Goal: Information Seeking & Learning: Learn about a topic

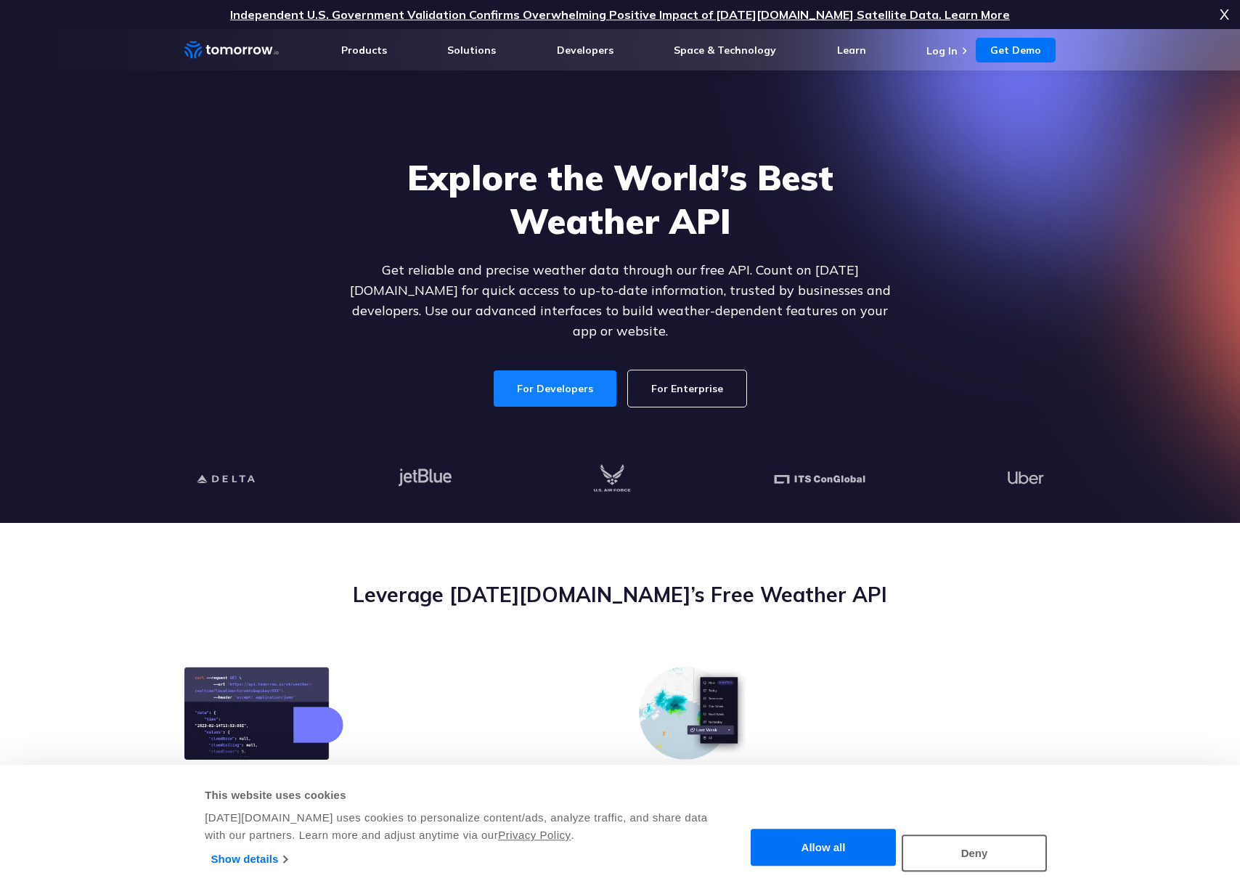
click at [558, 380] on link "For Developers" at bounding box center [555, 388] width 123 height 36
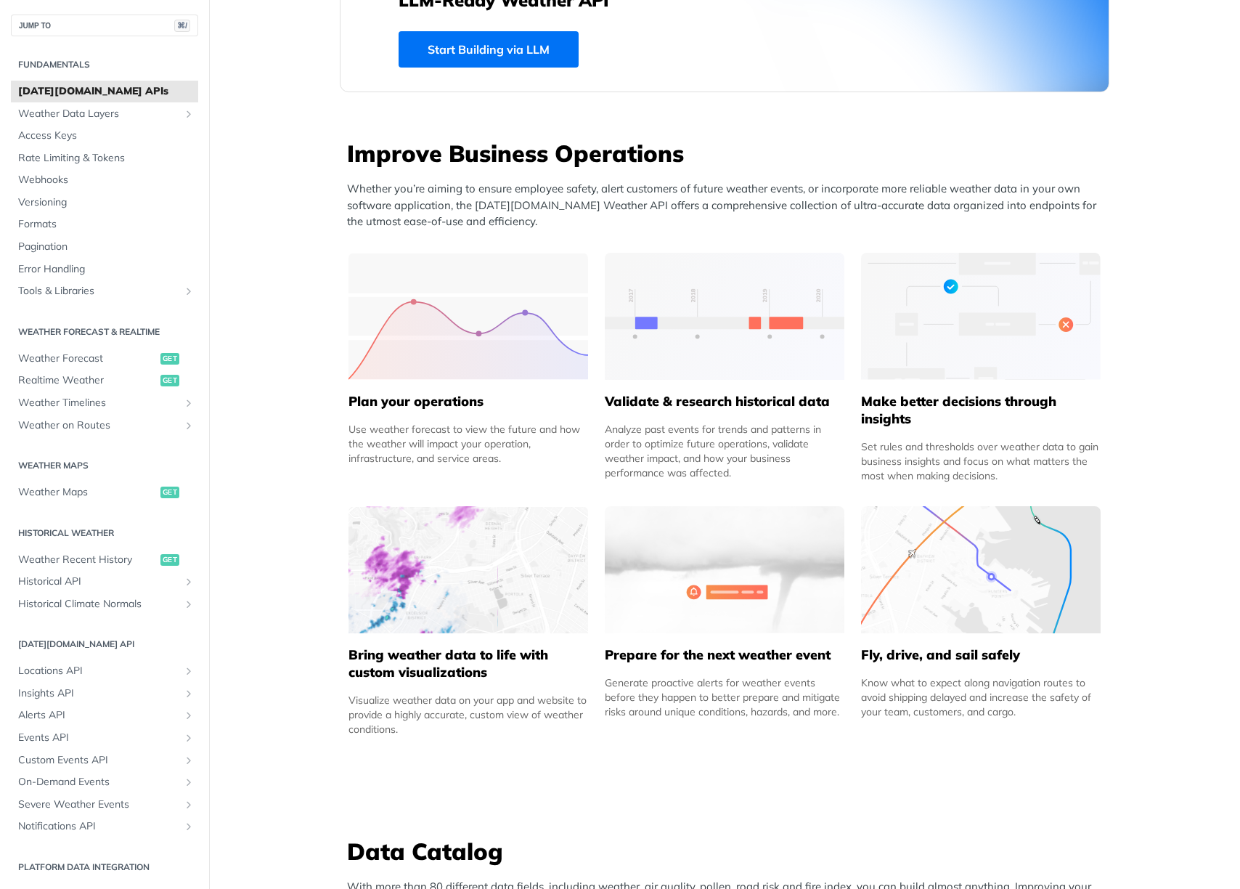
scroll to position [471, 0]
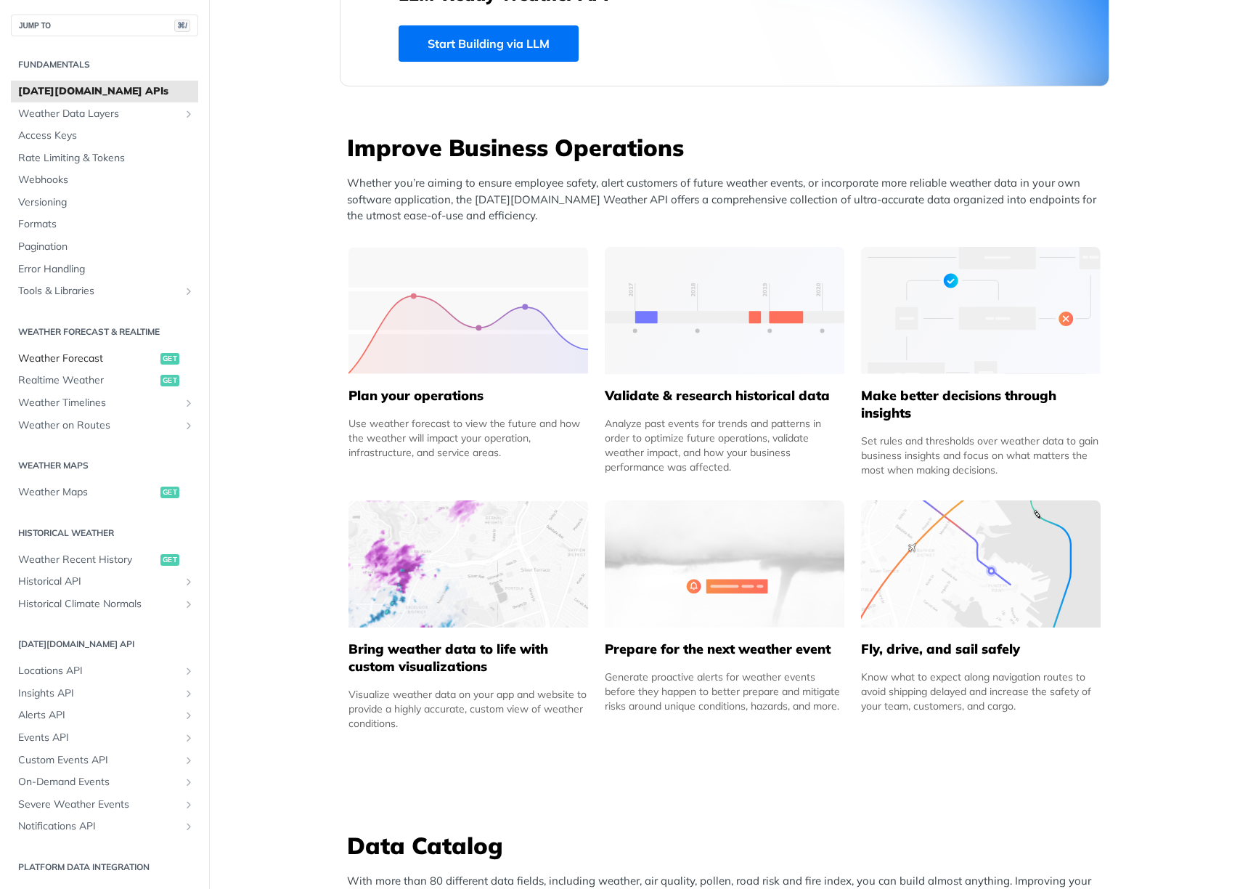
click at [94, 358] on span "Weather Forecast" at bounding box center [87, 359] width 139 height 15
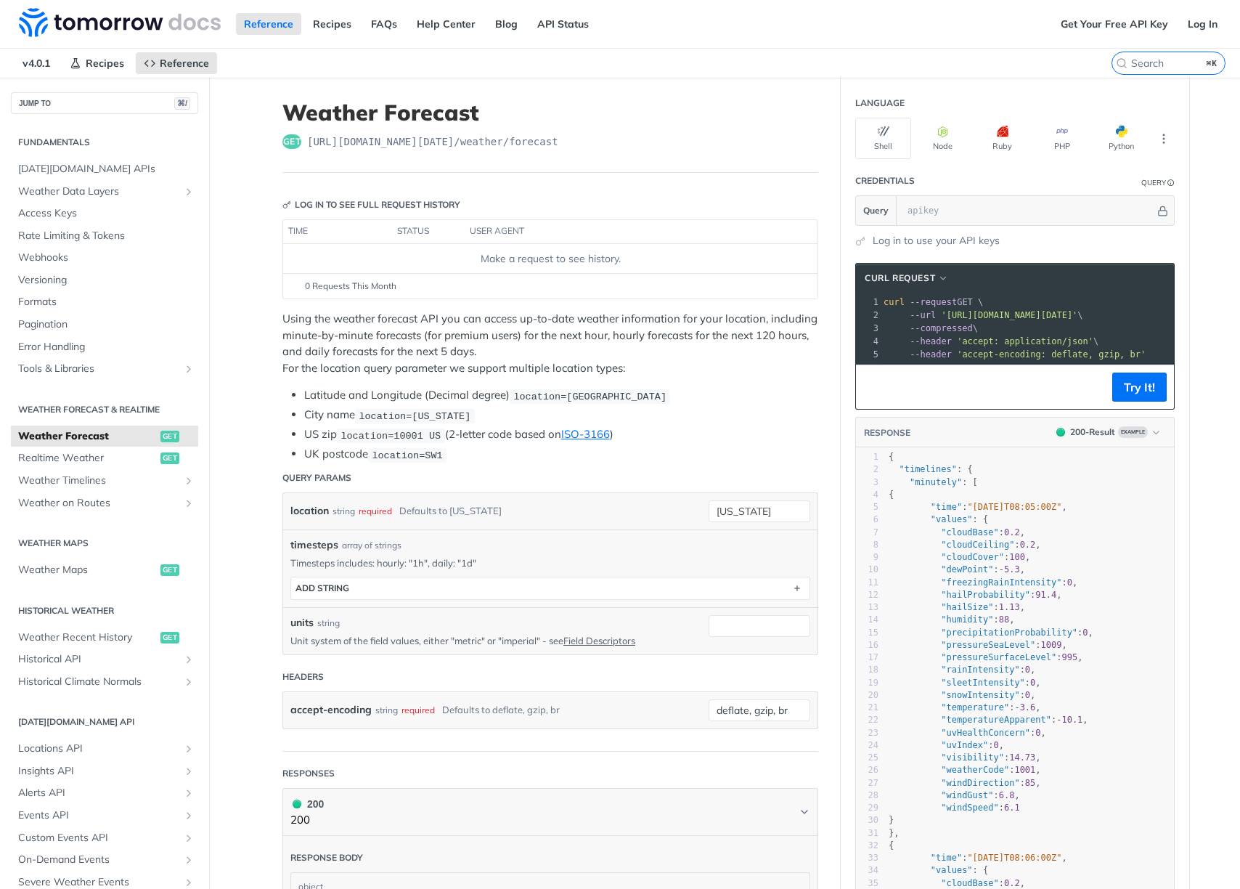
type textarea "n"
drag, startPoint x: 929, startPoint y: 479, endPoint x: 898, endPoint y: 480, distance: 31.3
click at [925, 479] on span ""minutely"" at bounding box center [936, 482] width 52 height 10
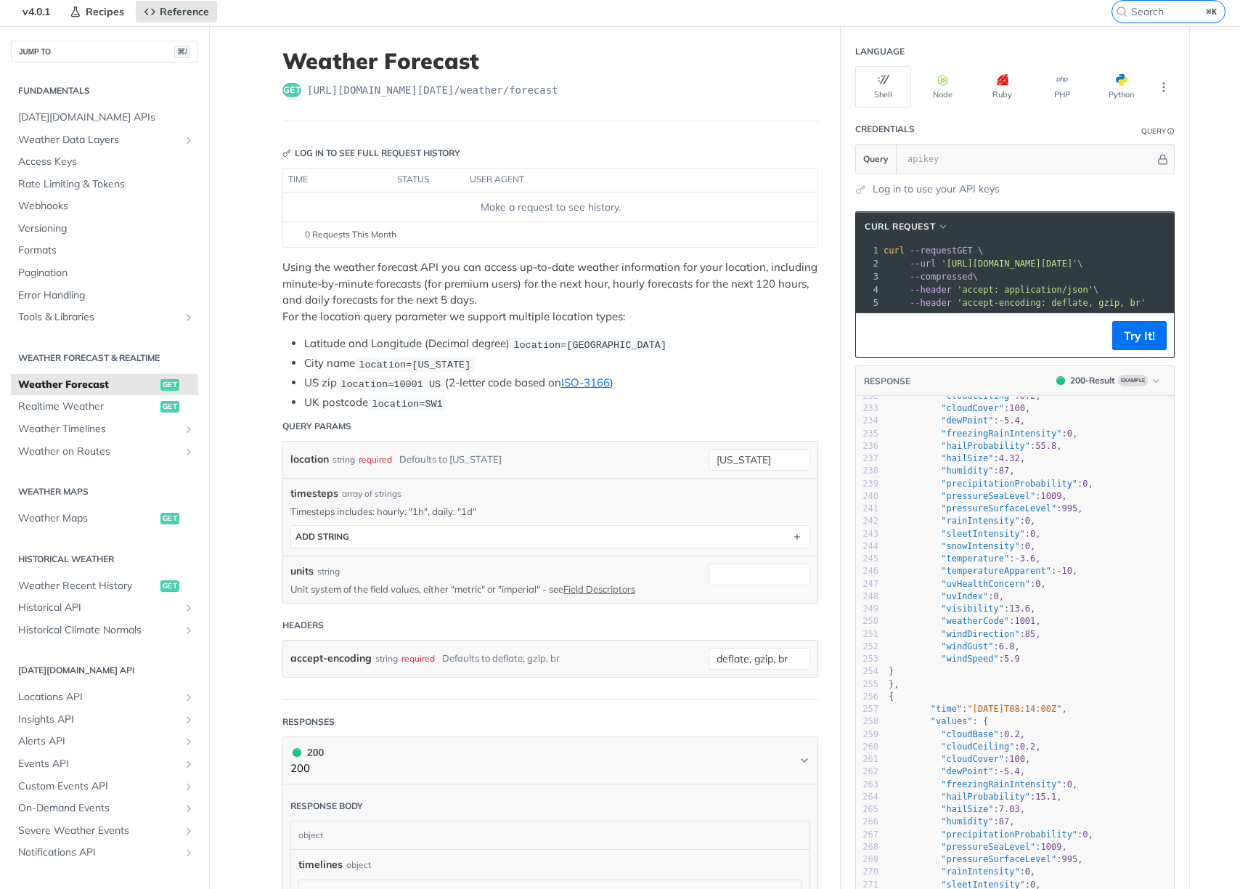
click at [357, 285] on p "Using the weather forecast API you can access up-to-date weather information fo…" at bounding box center [551, 291] width 536 height 65
drag, startPoint x: 374, startPoint y: 301, endPoint x: 448, endPoint y: 301, distance: 74.1
click at [442, 301] on p "Using the weather forecast API you can access up-to-date weather information fo…" at bounding box center [551, 291] width 536 height 65
click at [456, 301] on p "Using the weather forecast API you can access up-to-date weather information fo…" at bounding box center [551, 291] width 536 height 65
drag, startPoint x: 502, startPoint y: 298, endPoint x: 344, endPoint y: 300, distance: 158.3
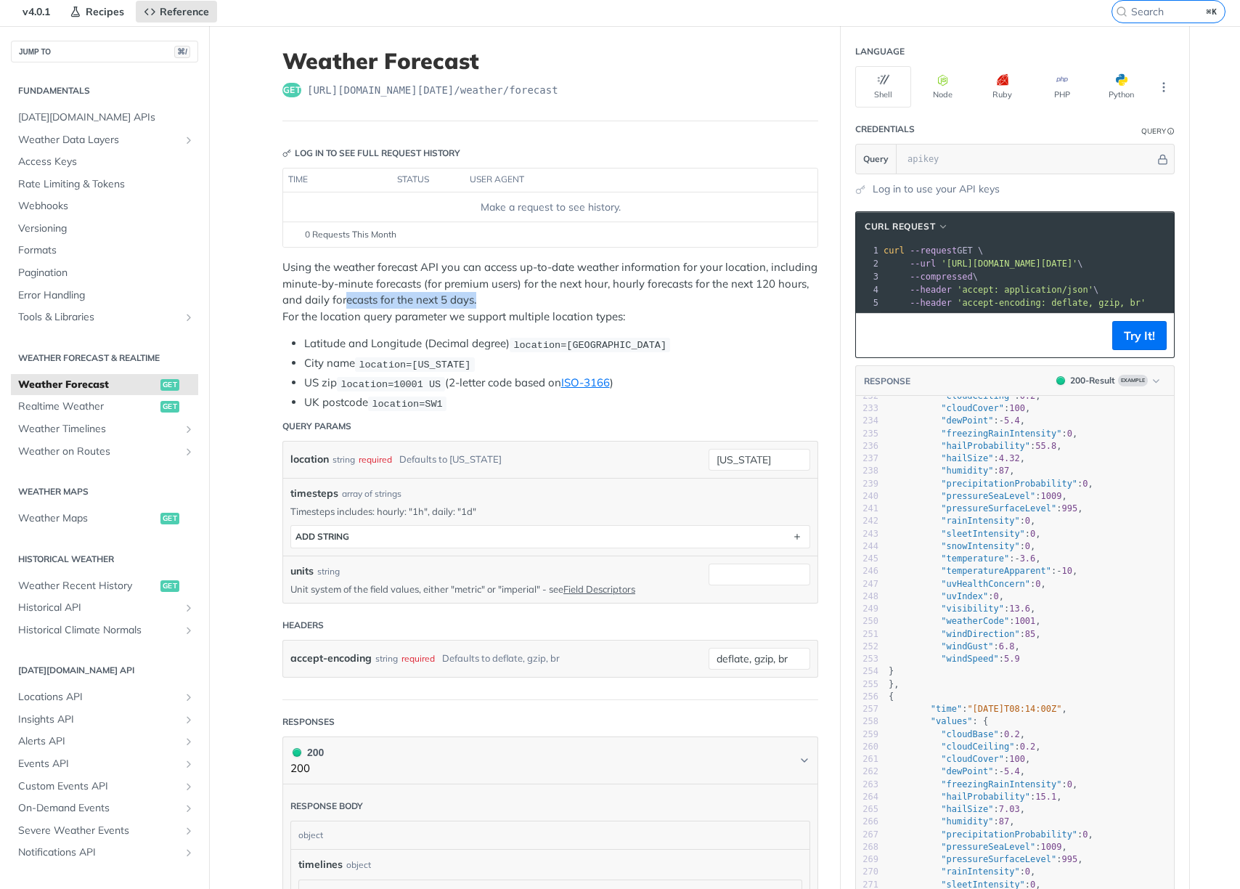
click at [344, 300] on p "Using the weather forecast API you can access up-to-date weather information fo…" at bounding box center [551, 291] width 536 height 65
click at [507, 299] on p "Using the weather forecast API you can access up-to-date weather information fo…" at bounding box center [551, 291] width 536 height 65
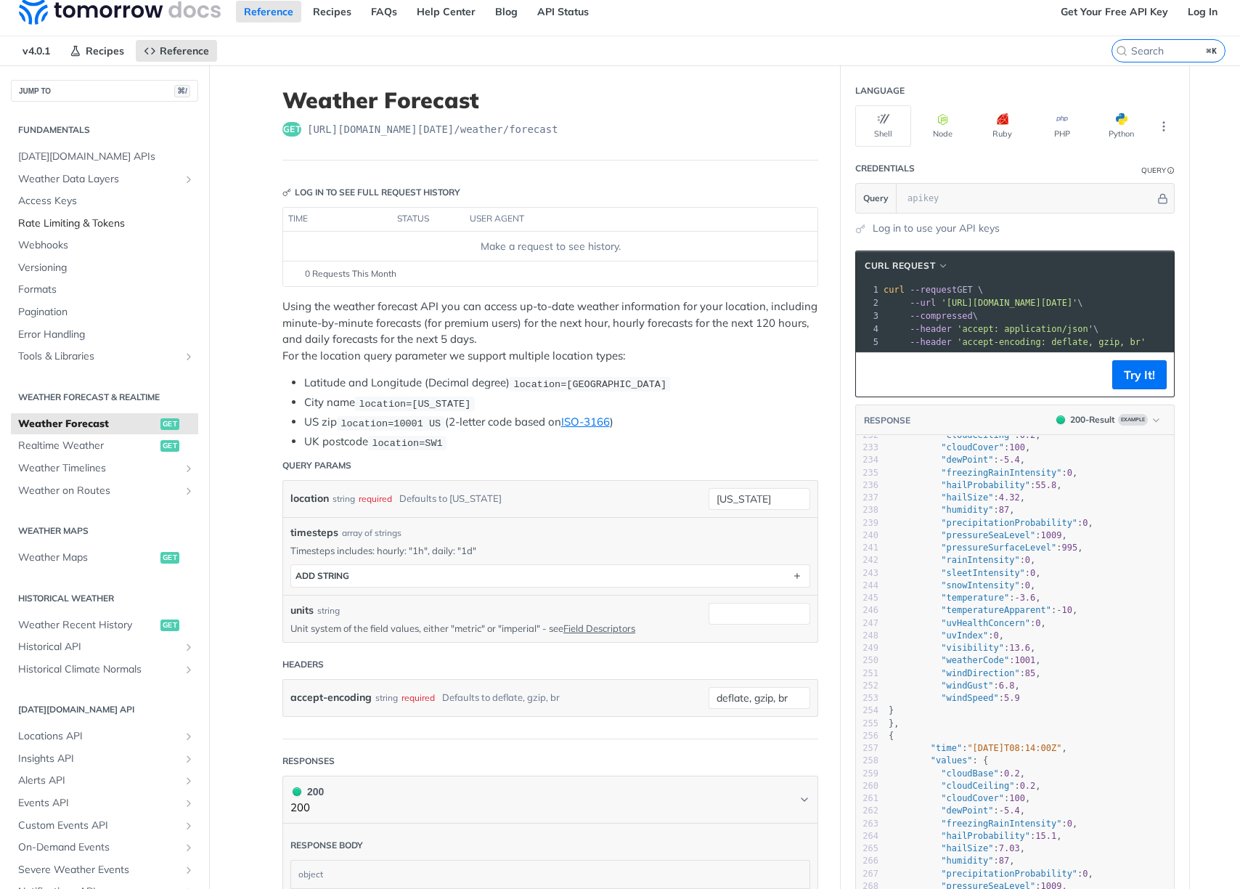
scroll to position [3, 0]
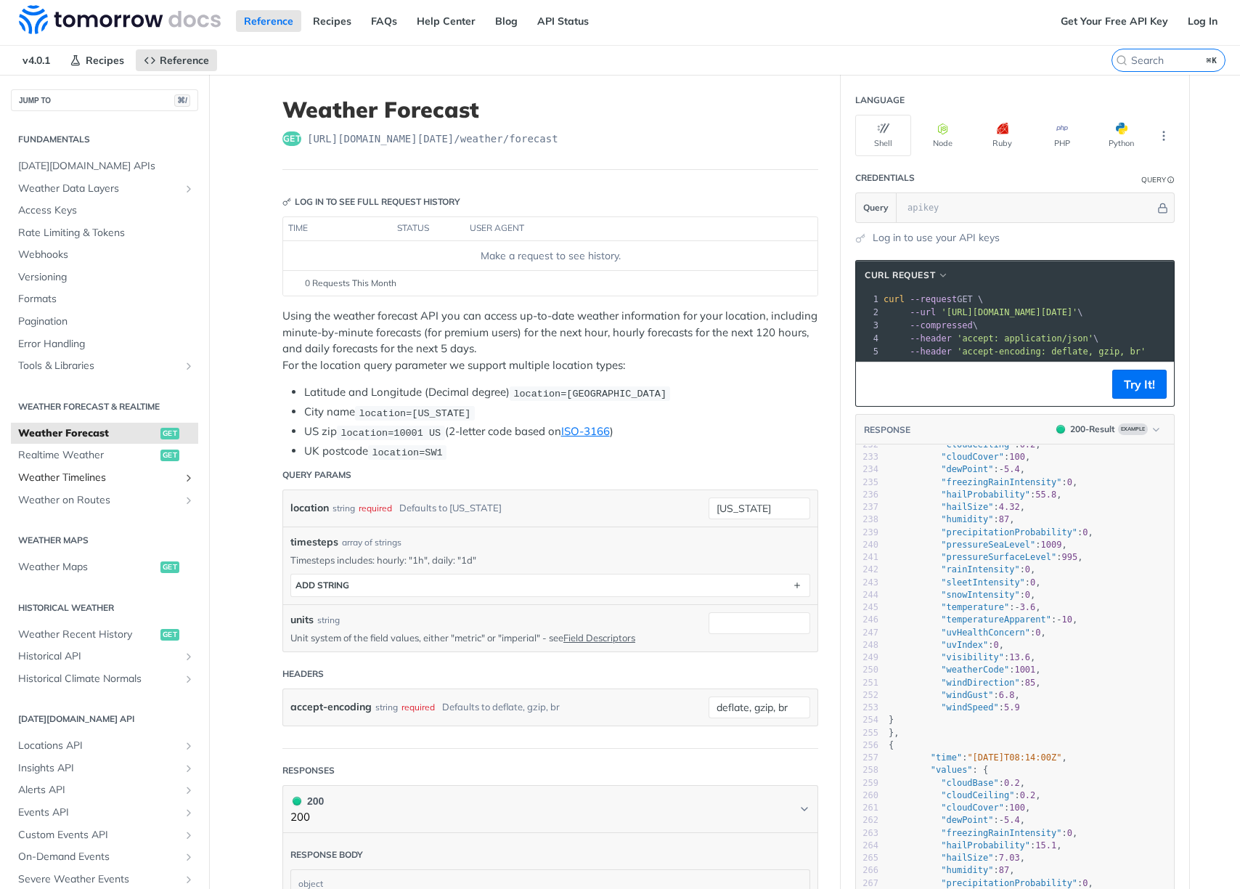
click at [94, 481] on span "Weather Timelines" at bounding box center [98, 478] width 161 height 15
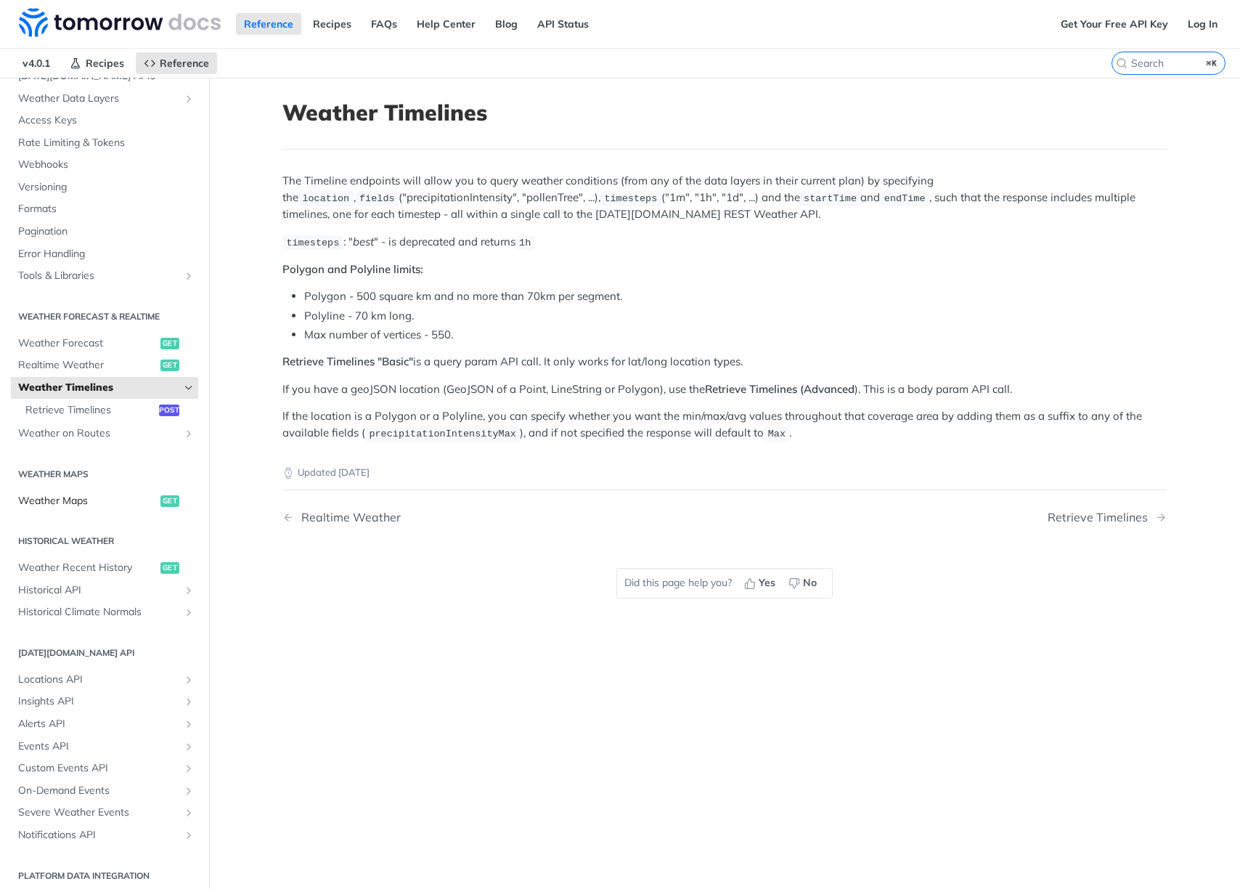
scroll to position [95, 0]
click at [82, 336] on span "Weather Forecast" at bounding box center [87, 341] width 139 height 15
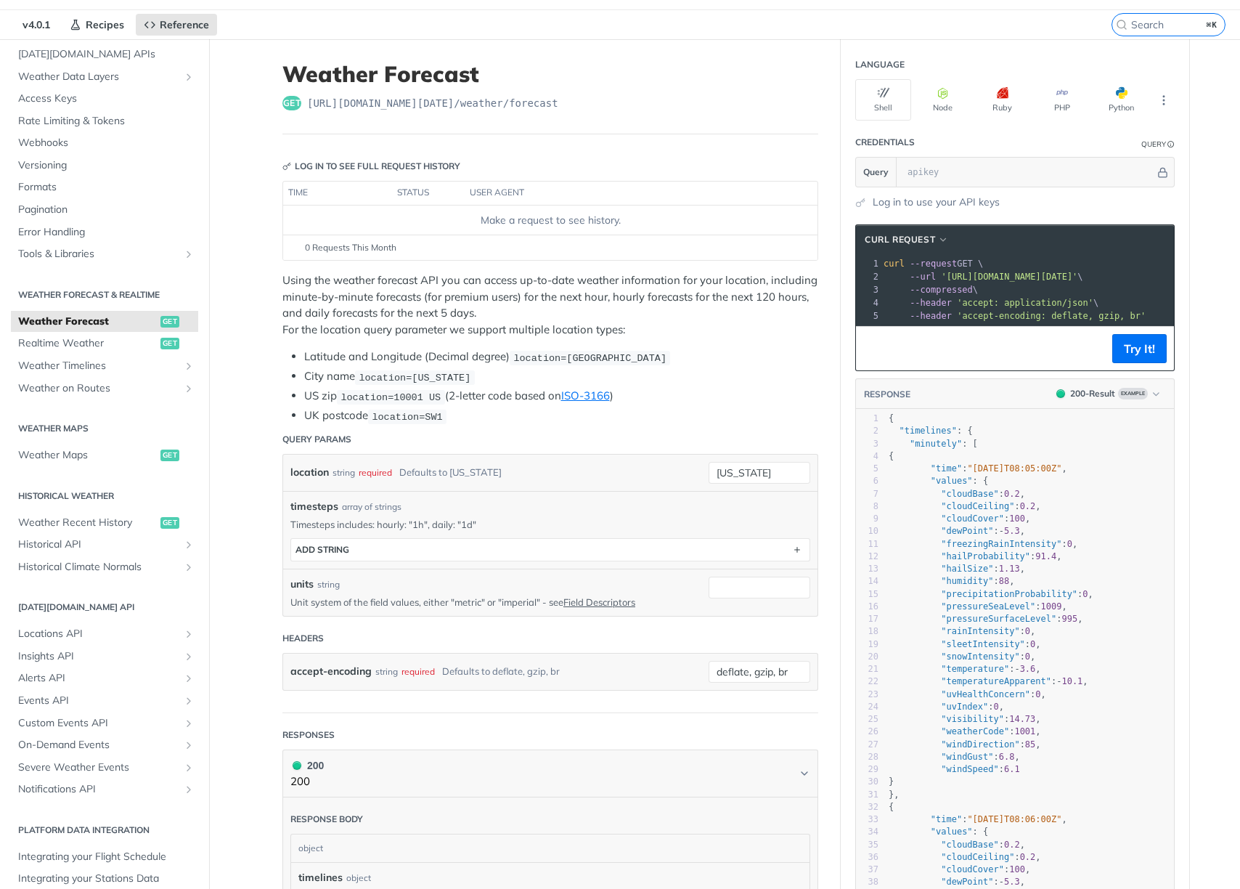
scroll to position [0, 121]
